Goal: Ask a question: Seek information or help from site administrators or community

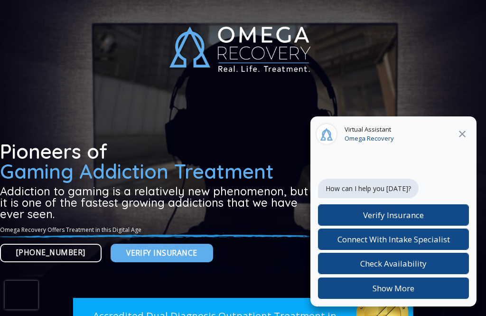
click at [467, 132] on button at bounding box center [462, 134] width 17 height 12
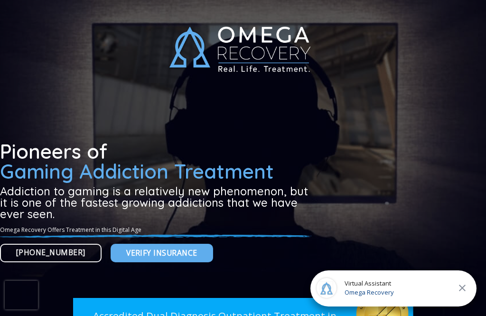
click at [334, 294] on div at bounding box center [326, 287] width 21 height 21
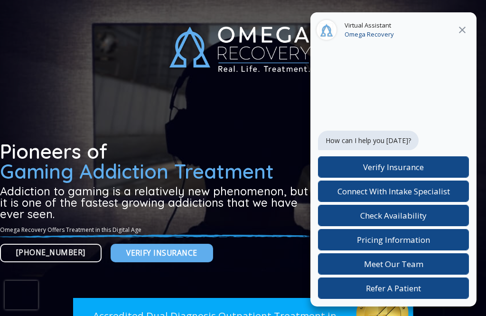
click at [333, 250] on label "Pricing Information" at bounding box center [393, 239] width 151 height 21
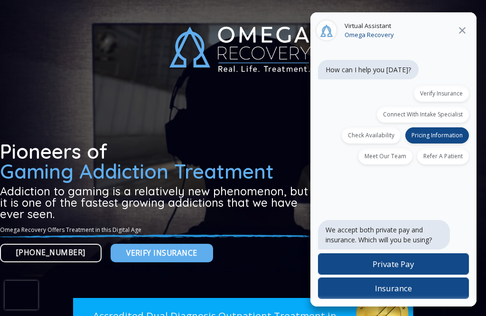
click at [350, 266] on label "Private Pay" at bounding box center [393, 263] width 151 height 21
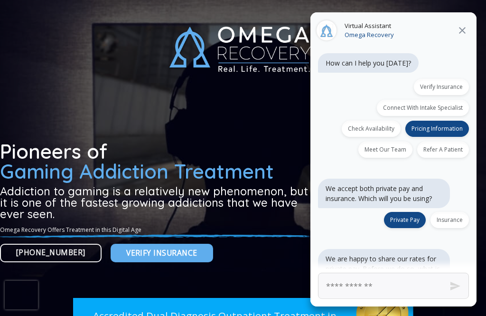
scroll to position [24, 0]
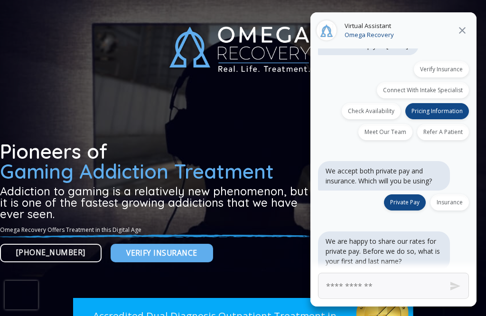
click at [346, 285] on input "First and Last Name" at bounding box center [393, 286] width 151 height 26
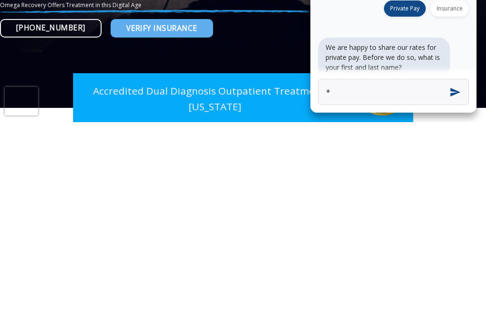
click button "Next" at bounding box center [0, 0] width 0 height 0
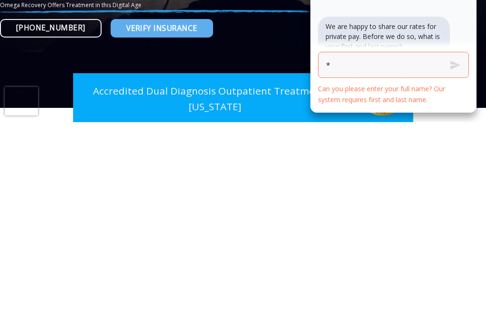
scroll to position [51, 0]
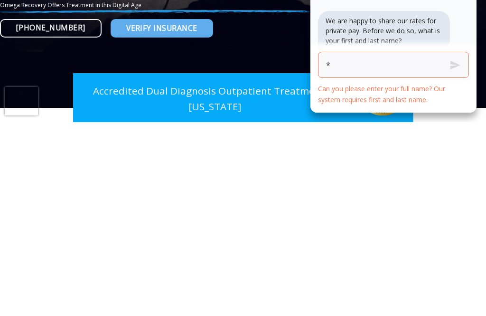
click button "Next" at bounding box center [0, 0] width 0 height 0
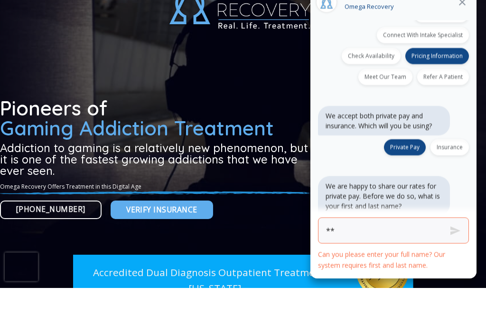
scroll to position [0, 0]
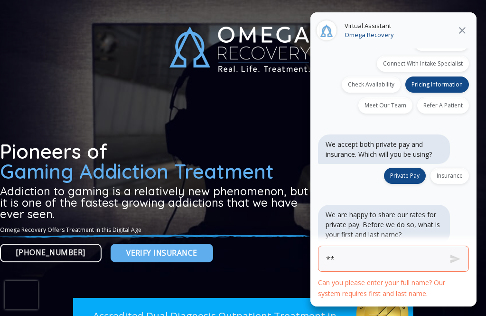
type input "**"
click at [440, 86] on span "Pricing Information" at bounding box center [437, 84] width 51 height 8
click at [439, 51] on label "Verify Insurance" at bounding box center [441, 43] width 55 height 16
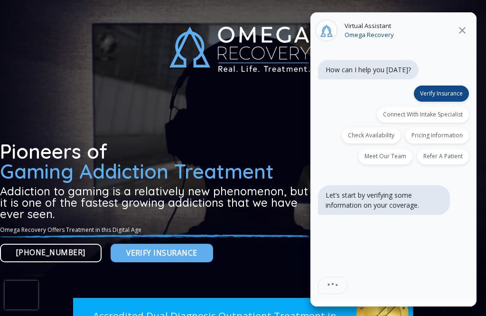
click at [470, 20] on div "Virtual Assistant Omega Recovery" at bounding box center [394, 30] width 166 height 36
click at [460, 30] on icon at bounding box center [462, 30] width 11 height 11
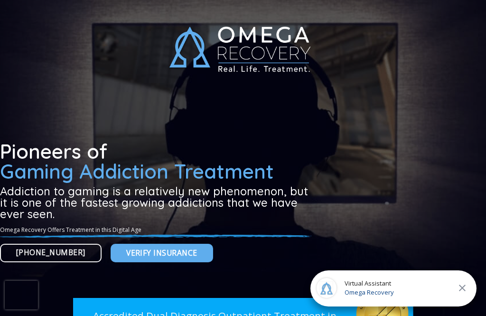
click at [327, 284] on div at bounding box center [326, 287] width 21 height 21
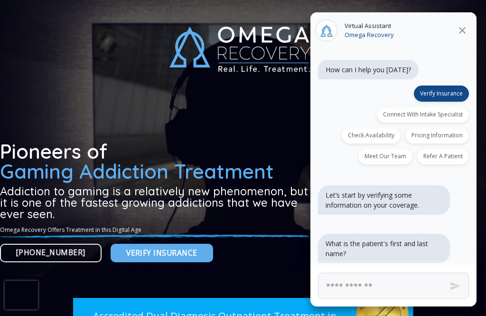
click at [452, 291] on button "Send" at bounding box center [456, 286] width 36 height 36
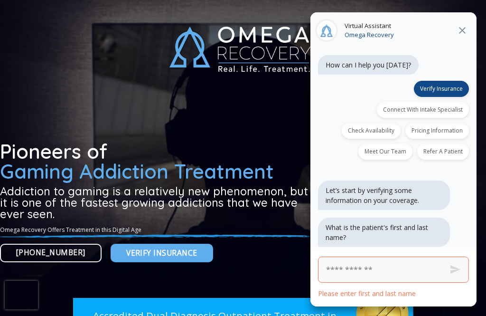
scroll to position [5, 0]
click at [467, 23] on div "Virtual Assistant Omega Recovery" at bounding box center [394, 30] width 166 height 36
click at [467, 22] on div "Virtual Assistant Omega Recovery" at bounding box center [394, 30] width 166 height 36
click at [457, 34] on icon at bounding box center [462, 30] width 11 height 11
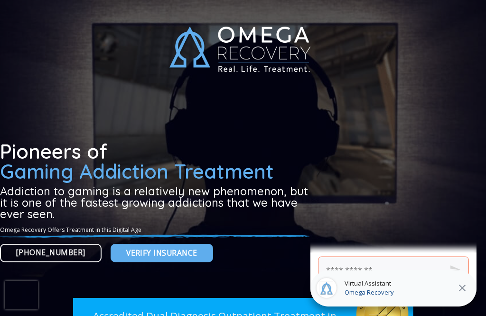
scroll to position [0, 0]
click at [456, 34] on div at bounding box center [243, 166] width 486 height 333
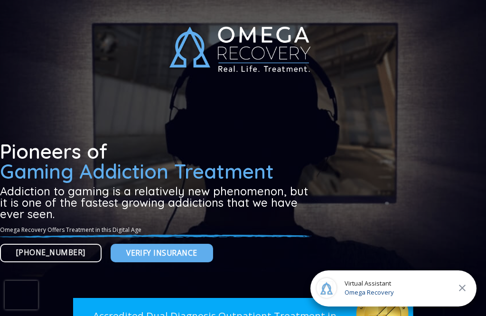
click at [467, 284] on button at bounding box center [462, 288] width 17 height 12
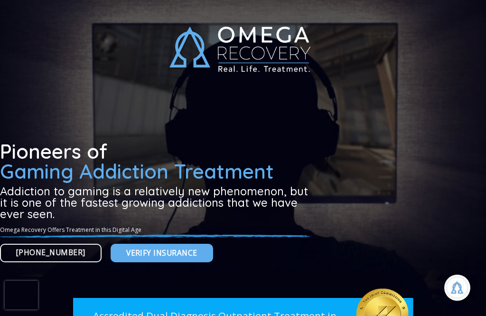
click at [466, 284] on div at bounding box center [457, 287] width 21 height 21
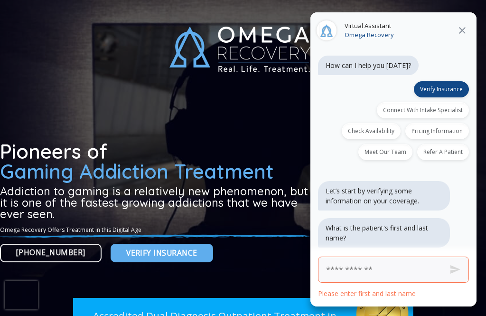
scroll to position [5, 0]
click at [462, 21] on div "Virtual Assistant Omega Recovery" at bounding box center [394, 30] width 166 height 36
click at [458, 29] on icon at bounding box center [462, 30] width 11 height 11
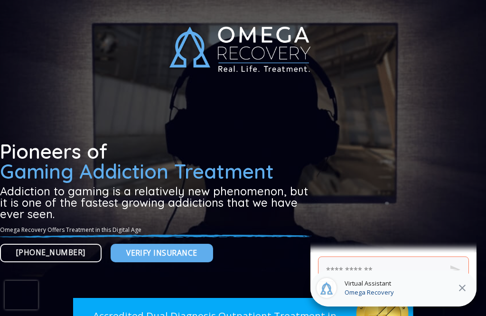
scroll to position [0, 0]
